Goal: Task Accomplishment & Management: Complete application form

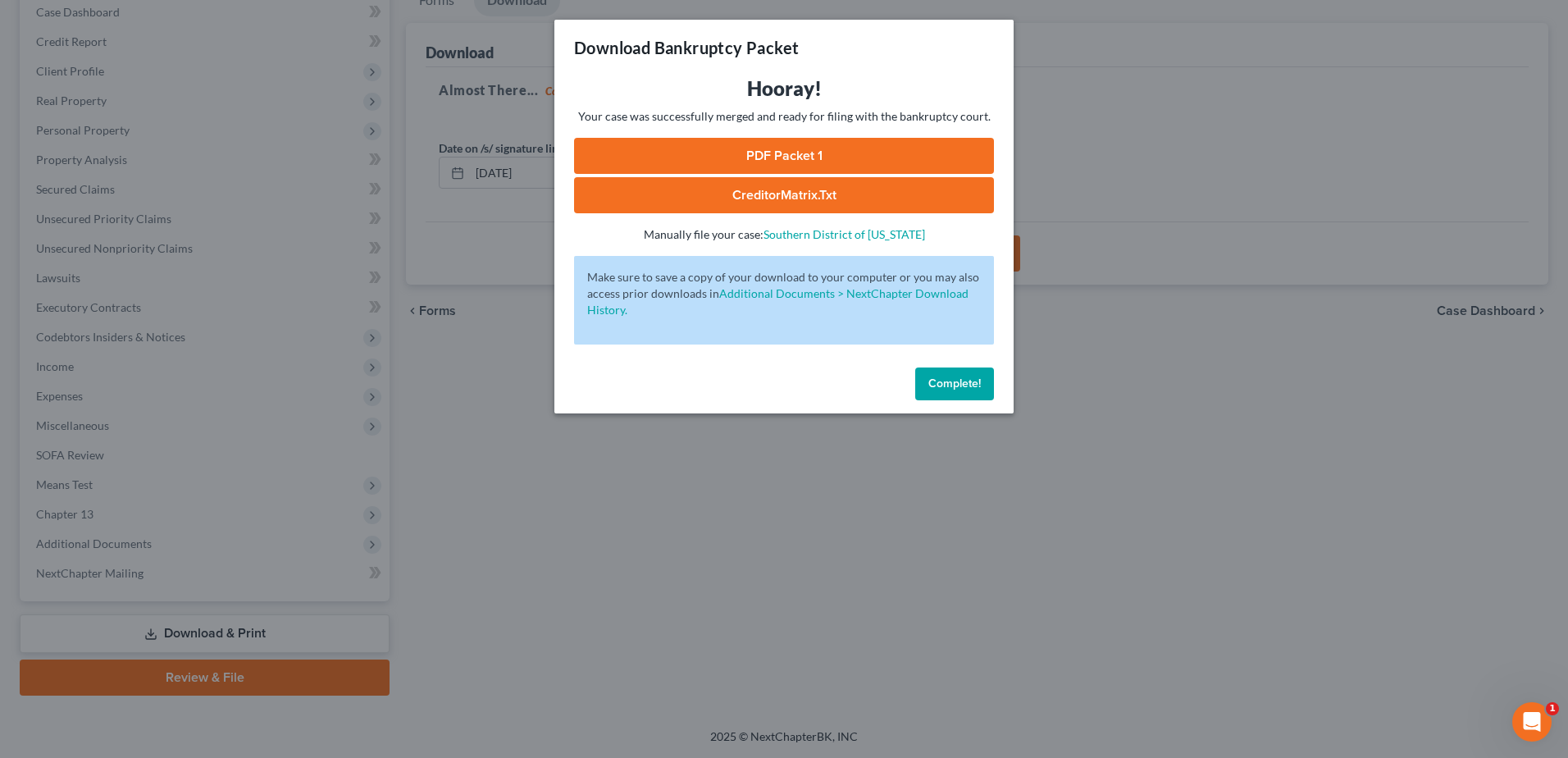
click at [960, 382] on span "Complete!" at bounding box center [955, 383] width 53 height 14
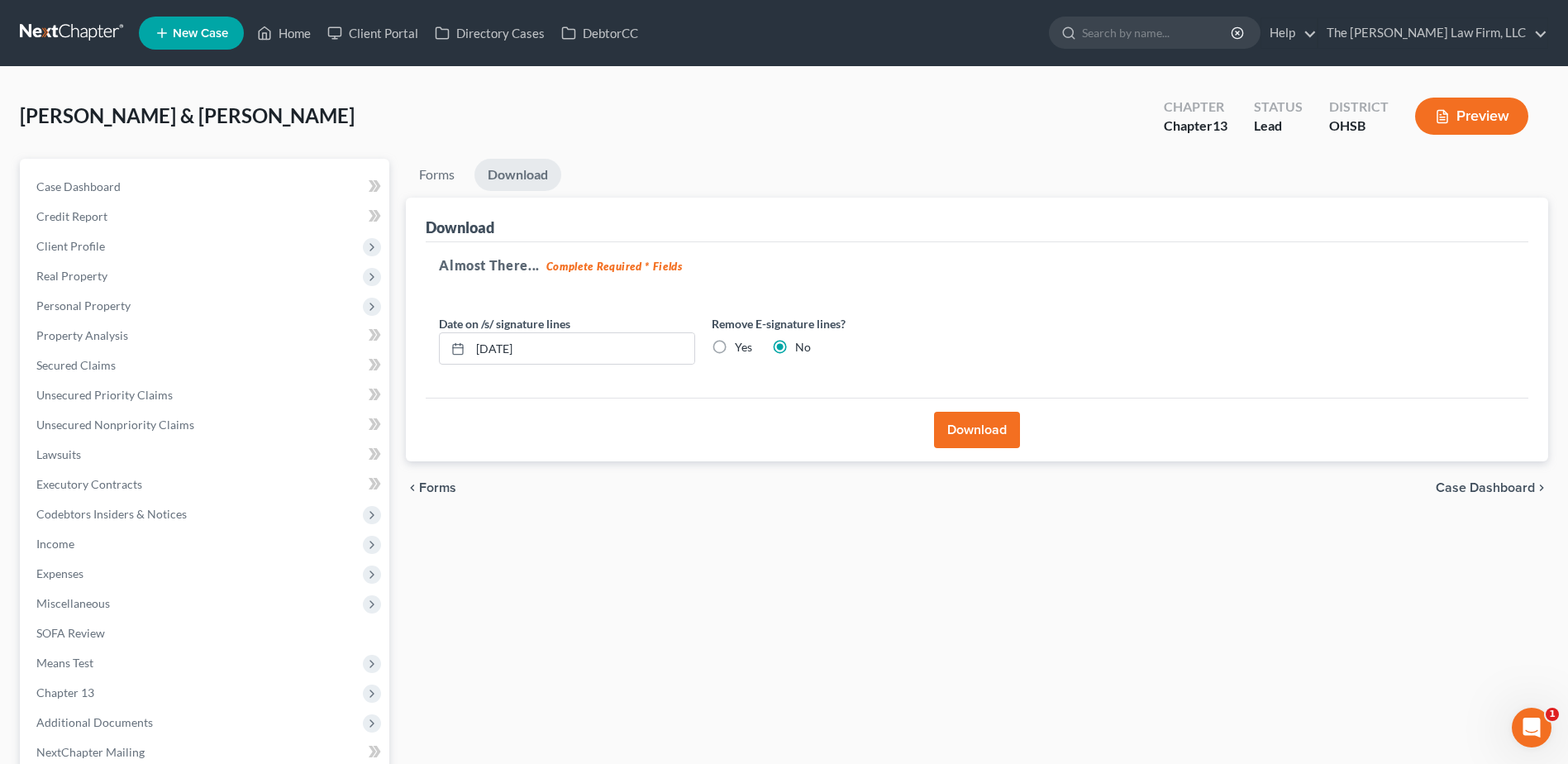
click at [62, 35] on link at bounding box center [72, 34] width 106 height 30
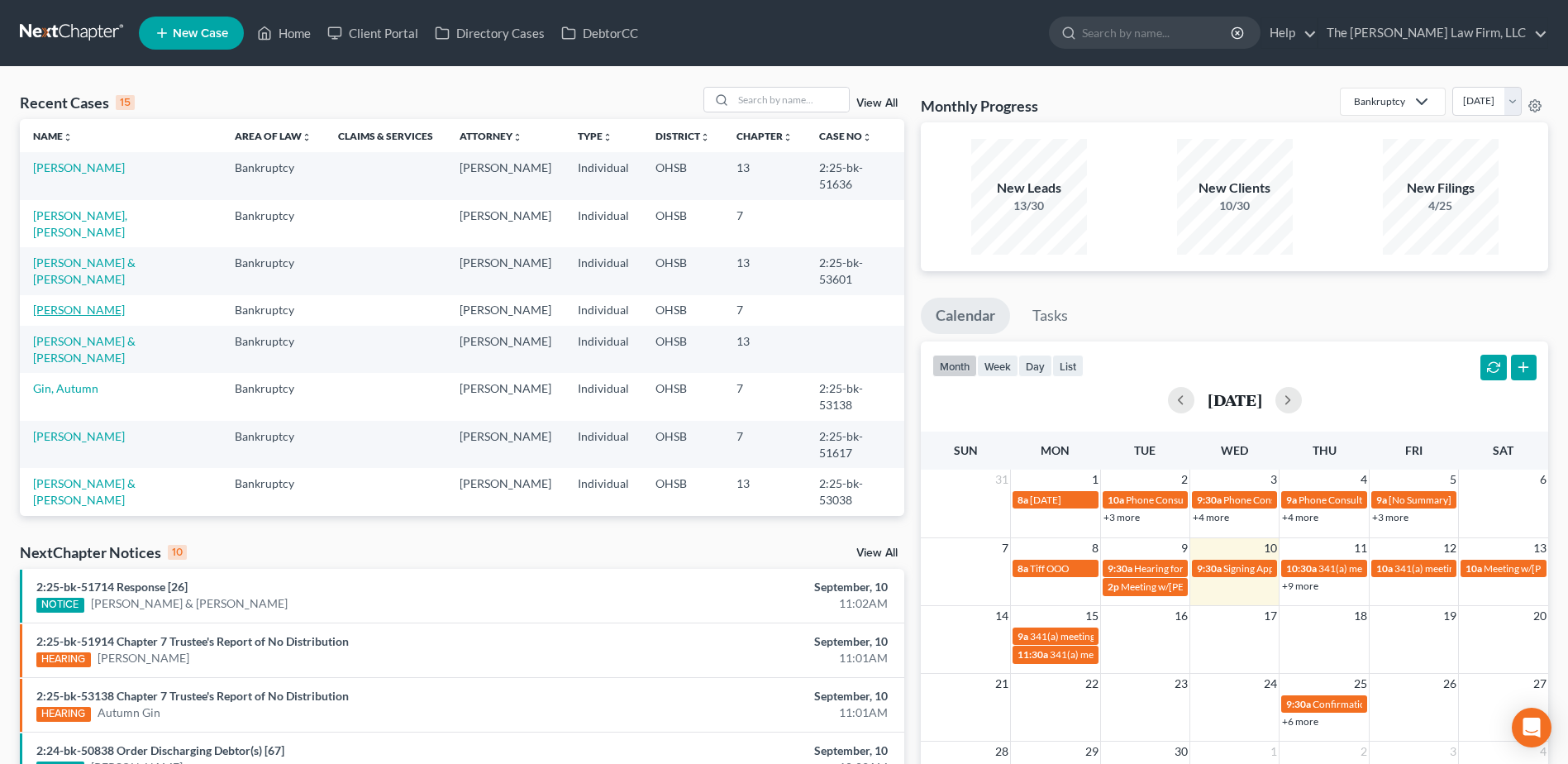
click at [88, 303] on link "[PERSON_NAME]" at bounding box center [79, 310] width 92 height 14
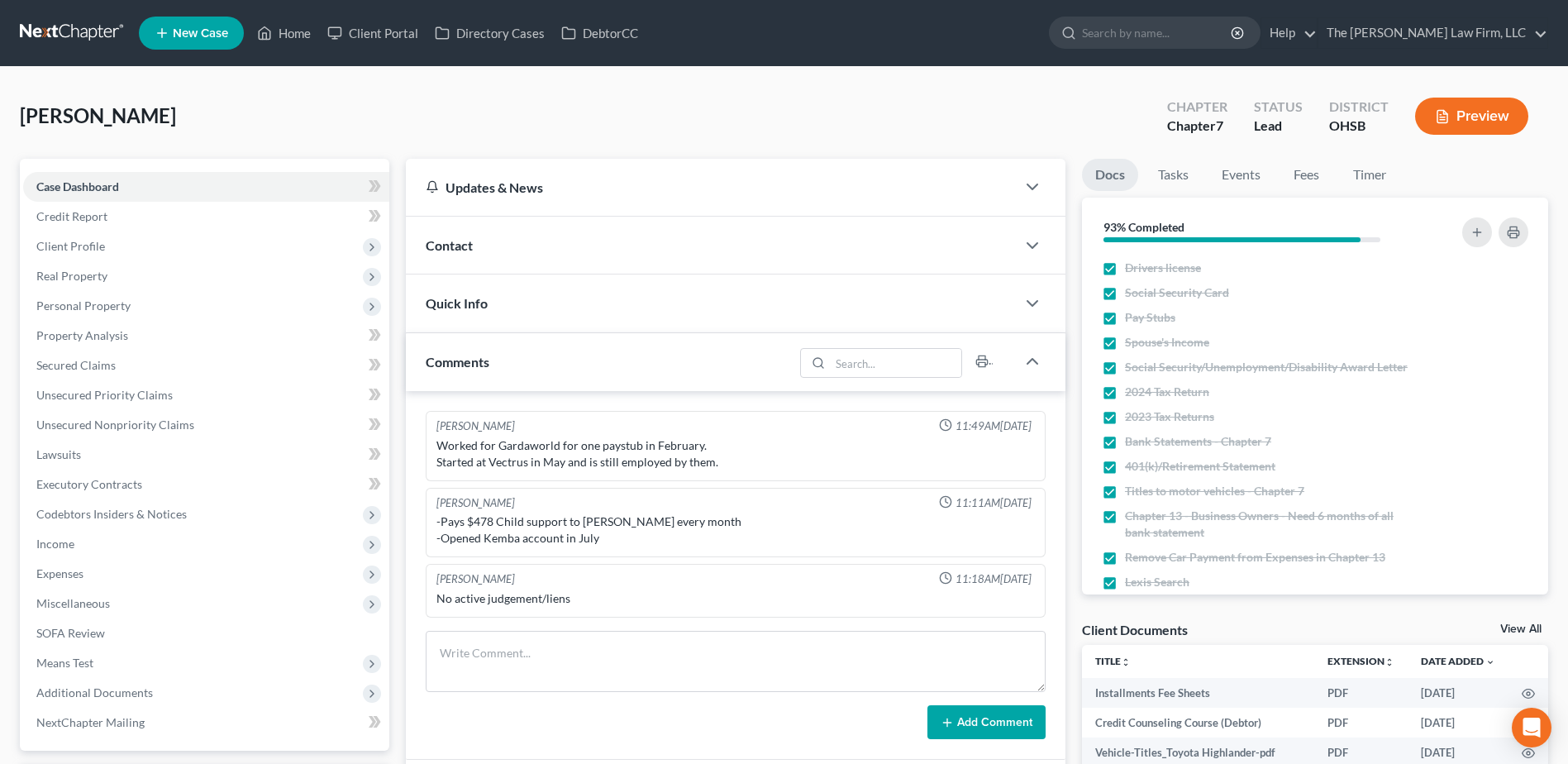
click at [75, 656] on span "Means Test" at bounding box center [64, 663] width 57 height 14
click at [95, 687] on span "Exemption from Presumption" at bounding box center [146, 693] width 153 height 14
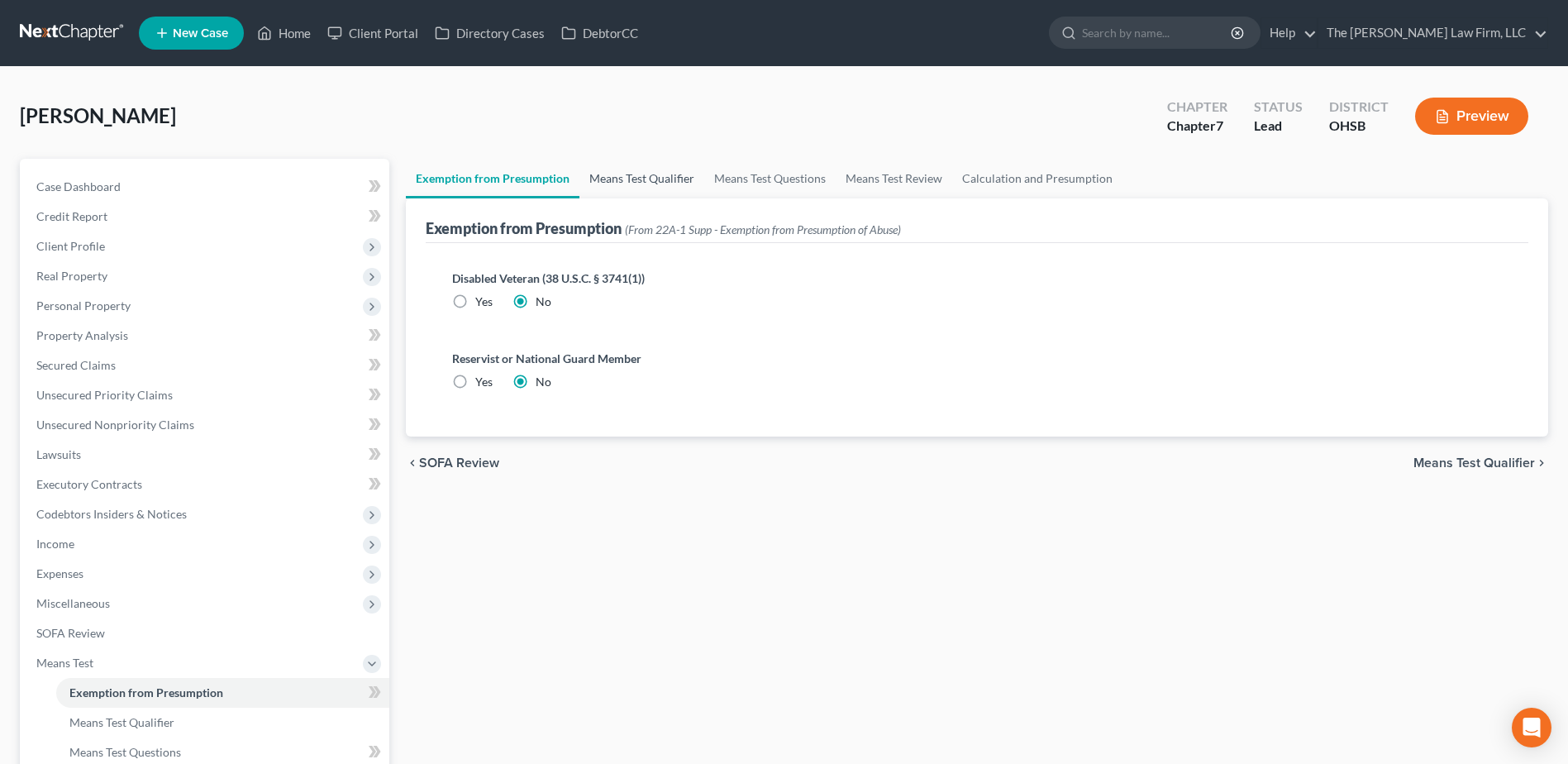
click at [606, 163] on link "Means Test Qualifier" at bounding box center [641, 178] width 124 height 40
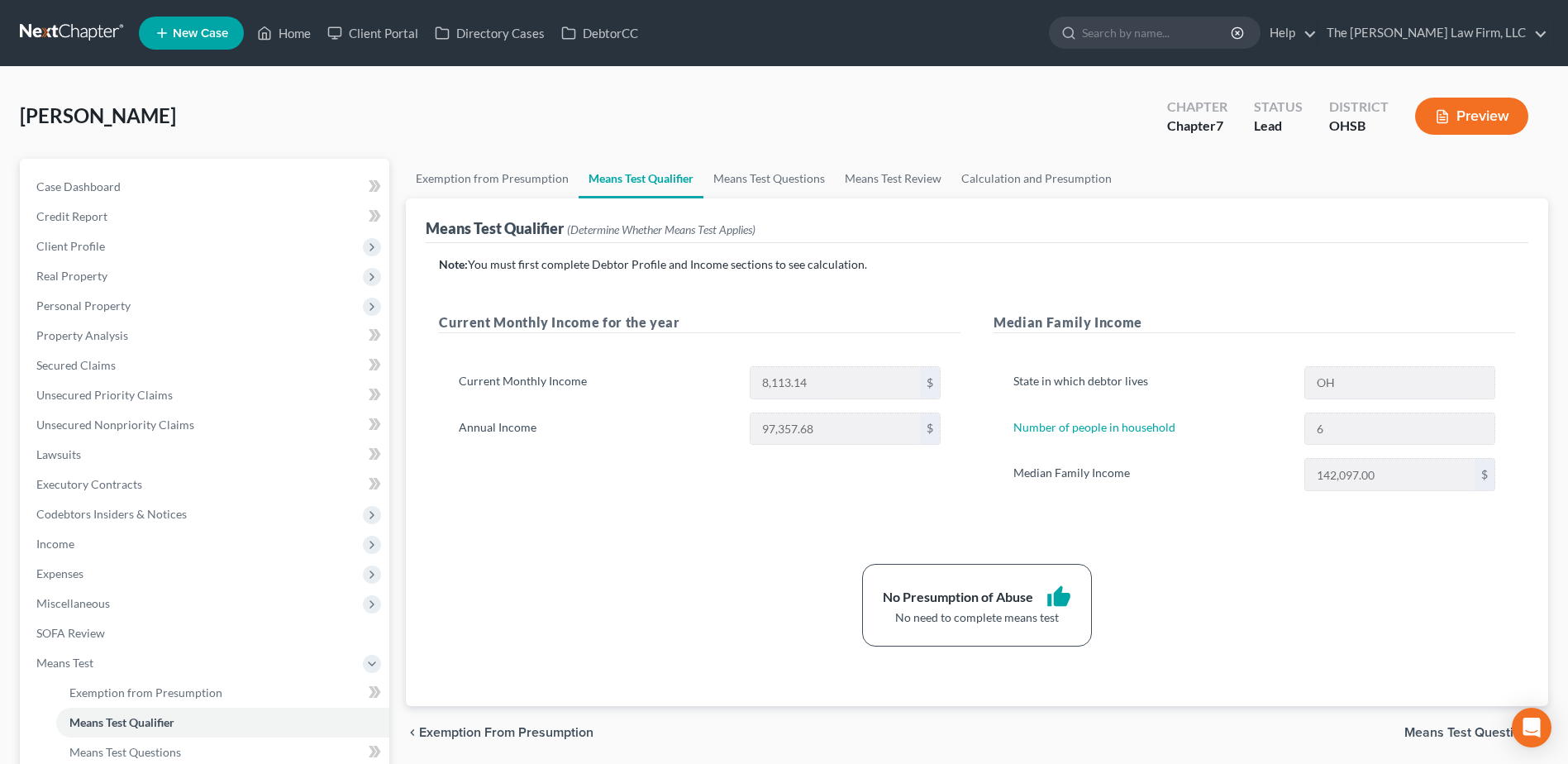
click at [74, 542] on span "Income" at bounding box center [206, 544] width 366 height 30
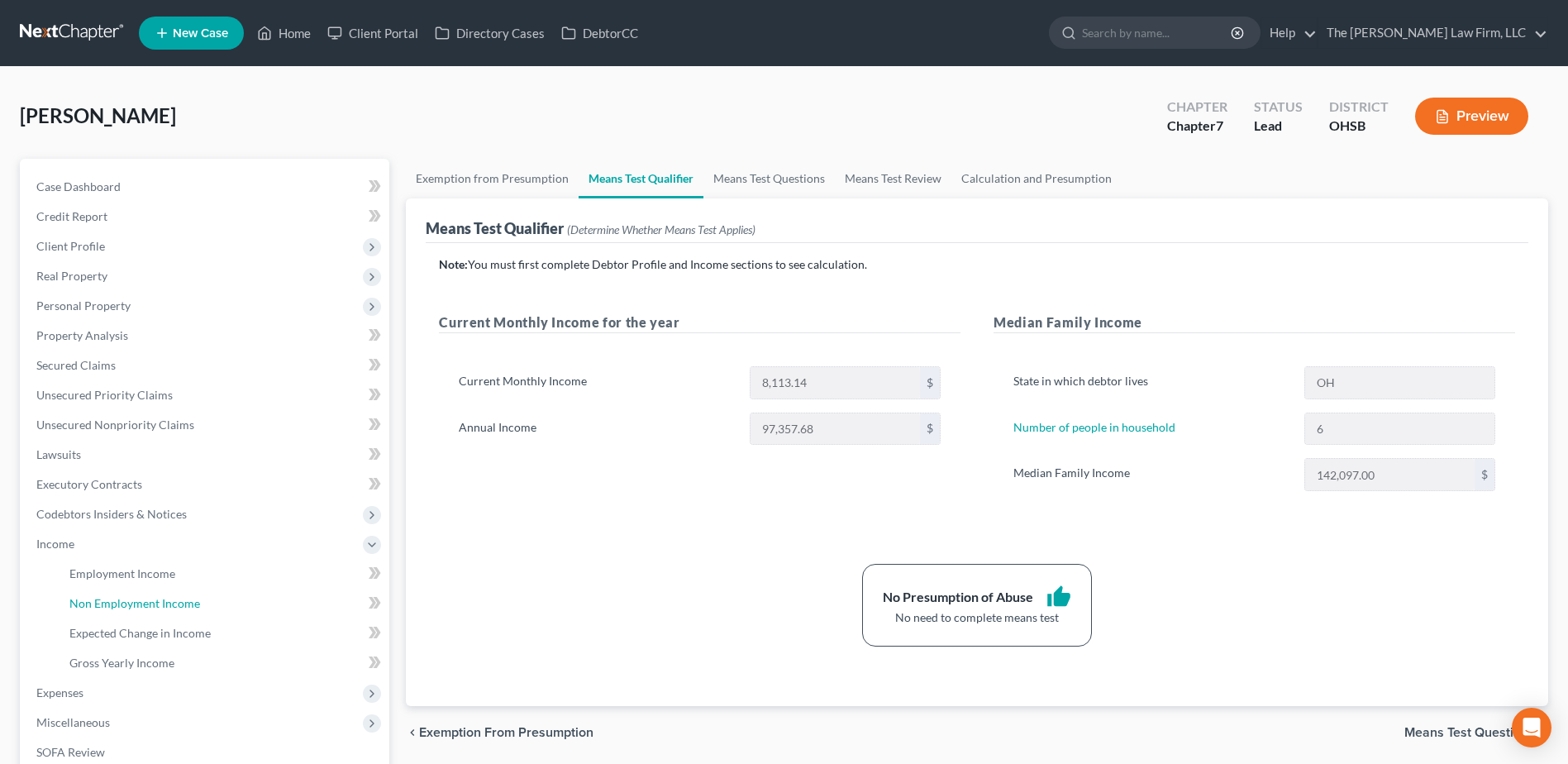
click at [111, 613] on link "Non Employment Income" at bounding box center [223, 603] width 334 height 30
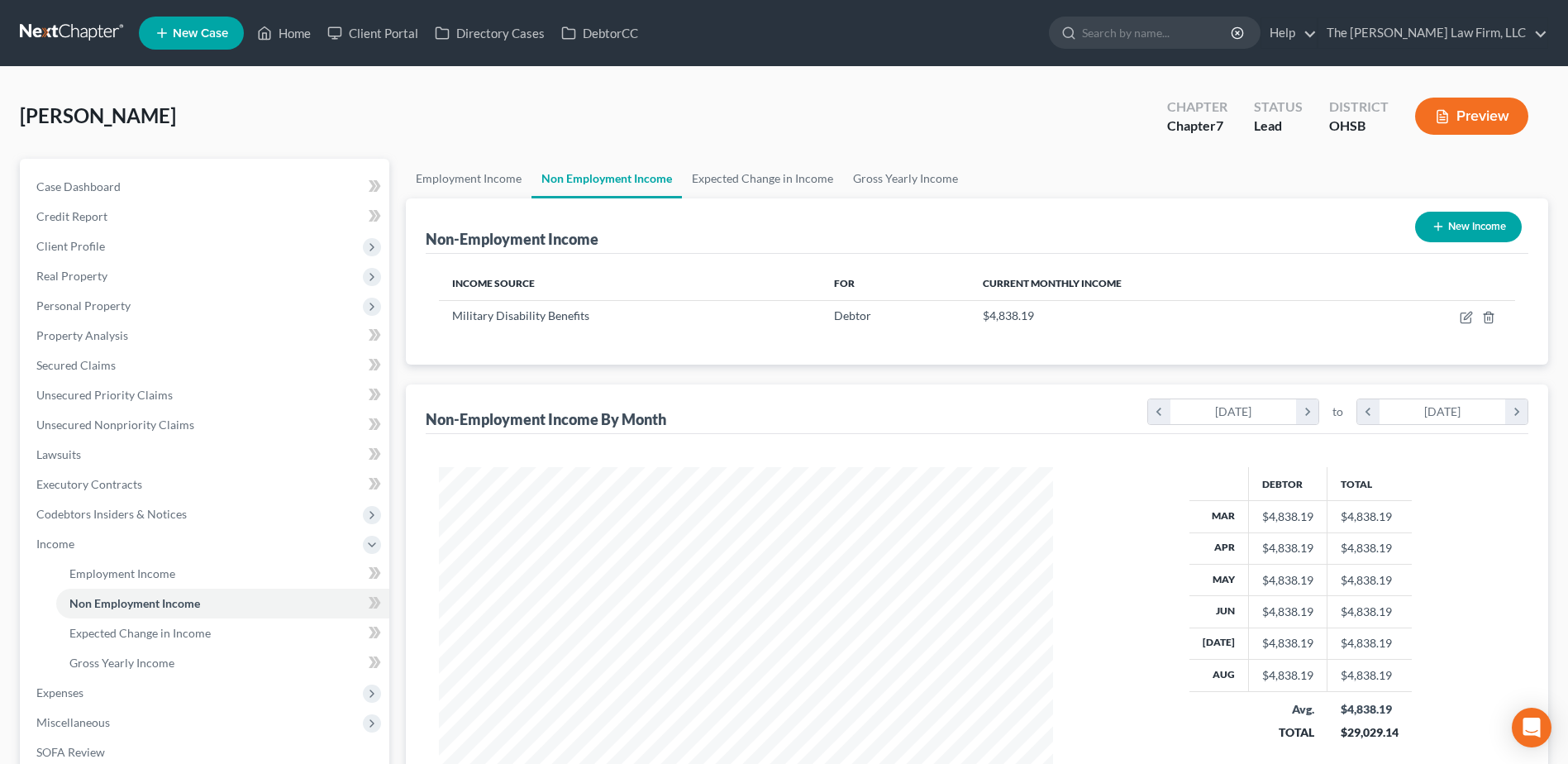
scroll to position [307, 647]
click at [57, 687] on span "Expenses" at bounding box center [59, 693] width 47 height 14
